Goal: Register for event/course

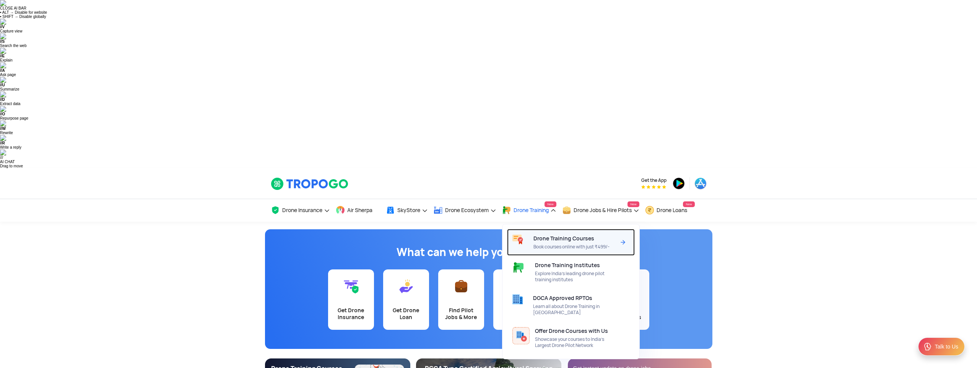
click at [559, 244] on span "Book courses online with just ₹499/-" at bounding box center [575, 247] width 82 height 6
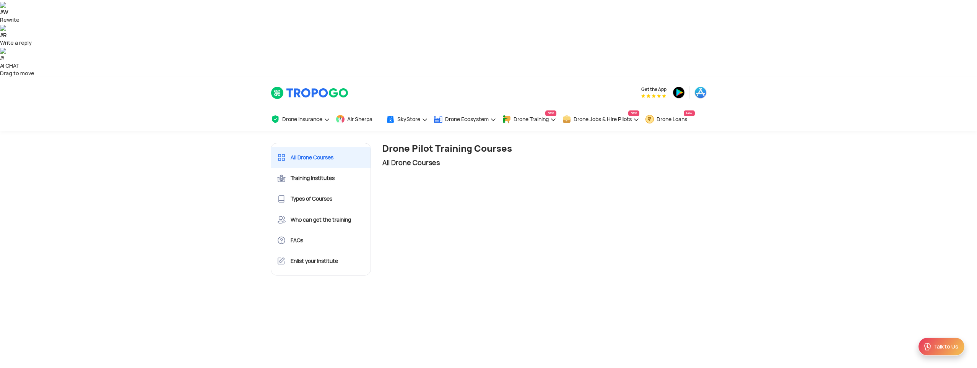
scroll to position [191, 0]
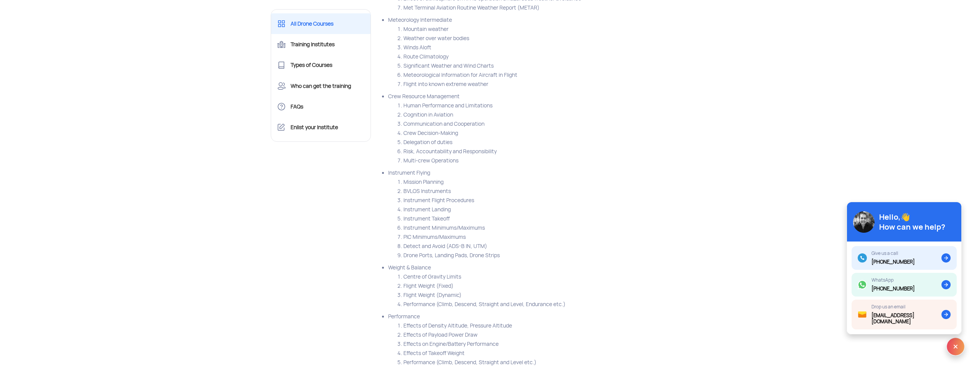
scroll to position [5048, 0]
